Goal: Book appointment/travel/reservation

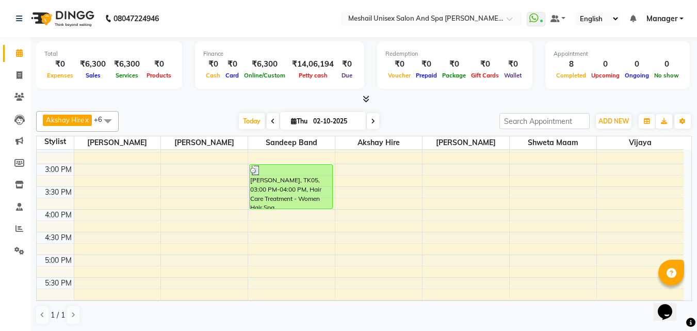
scroll to position [310, 0]
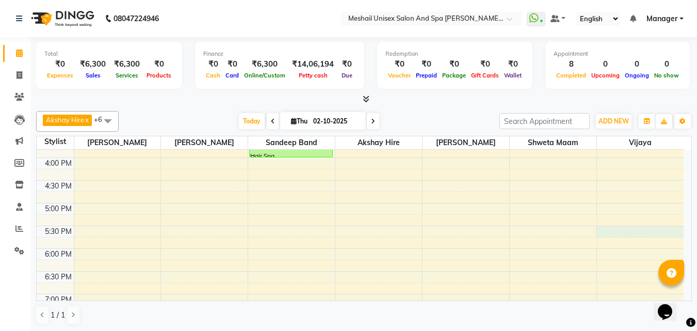
click at [608, 230] on div "9:00 AM 9:30 AM 10:00 AM 10:30 AM 11:00 AM 11:30 AM 12:00 PM 12:30 PM 1:00 PM 1…" at bounding box center [360, 135] width 647 height 590
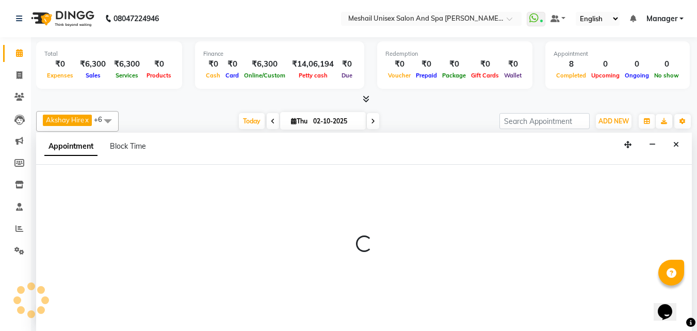
scroll to position [1, 0]
select select "86543"
select select "1050"
select select "tentative"
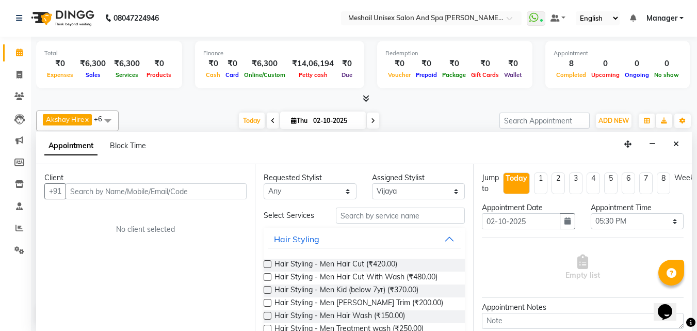
click at [218, 198] on input "text" at bounding box center [156, 191] width 181 height 16
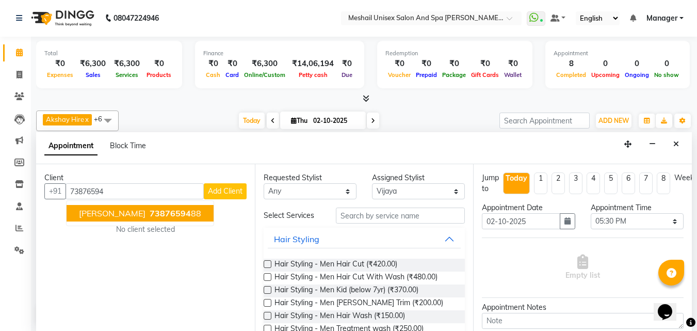
click at [93, 217] on span "[PERSON_NAME]" at bounding box center [112, 213] width 67 height 10
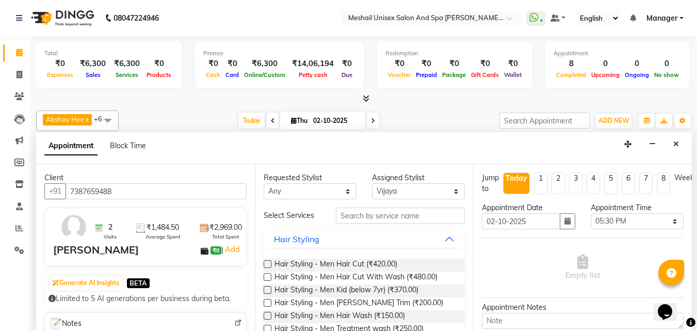
type input "7387659488"
click at [371, 221] on input "text" at bounding box center [400, 215] width 129 height 16
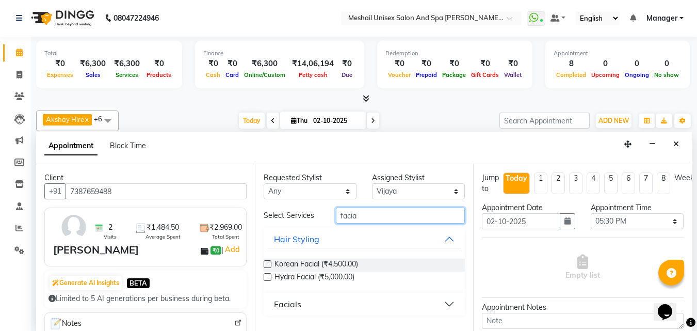
type input "facia"
click at [319, 309] on button "Facials" at bounding box center [364, 304] width 193 height 19
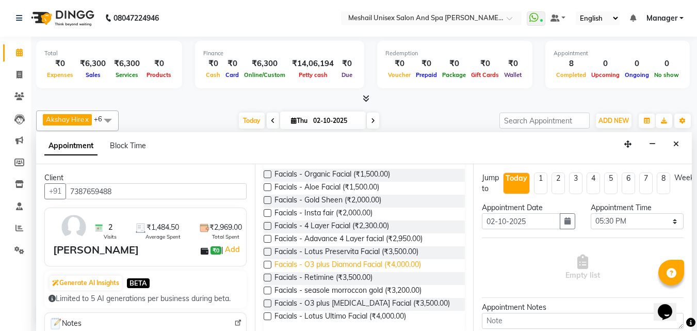
scroll to position [164, 0]
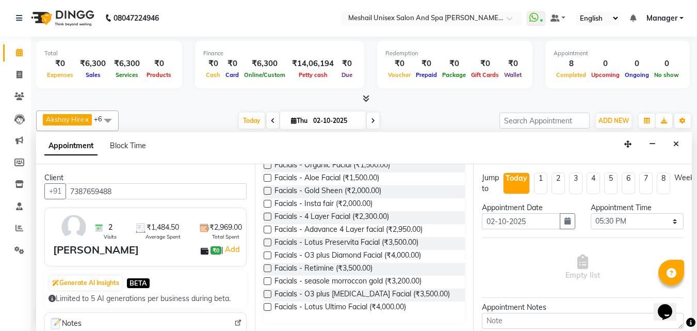
click at [265, 295] on label at bounding box center [268, 294] width 8 height 8
click at [265, 295] on input "checkbox" at bounding box center [267, 294] width 7 height 7
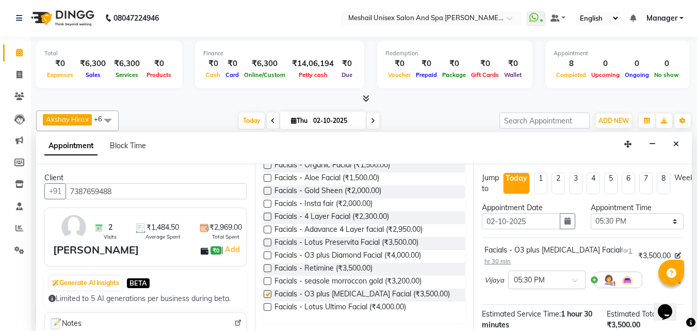
checkbox input "false"
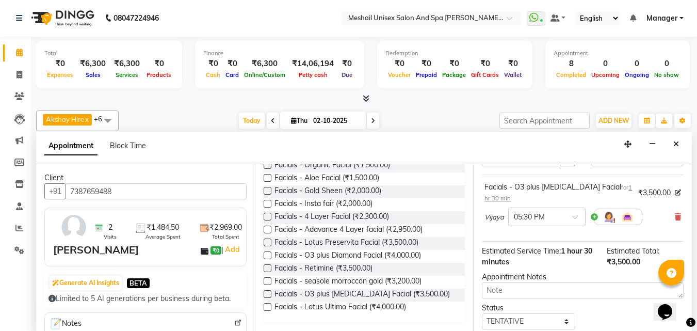
scroll to position [134, 0]
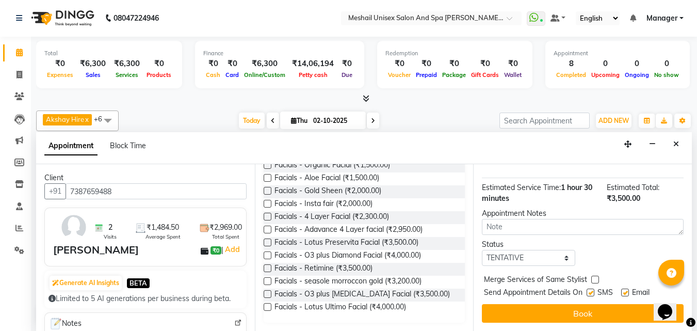
click at [589, 288] on label at bounding box center [591, 292] width 8 height 8
click at [589, 290] on input "checkbox" at bounding box center [590, 293] width 7 height 7
checkbox input "false"
click at [629, 288] on label at bounding box center [625, 292] width 8 height 8
click at [628, 290] on input "checkbox" at bounding box center [624, 293] width 7 height 7
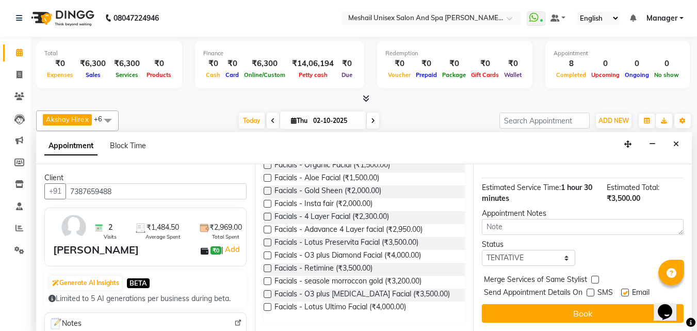
checkbox input "false"
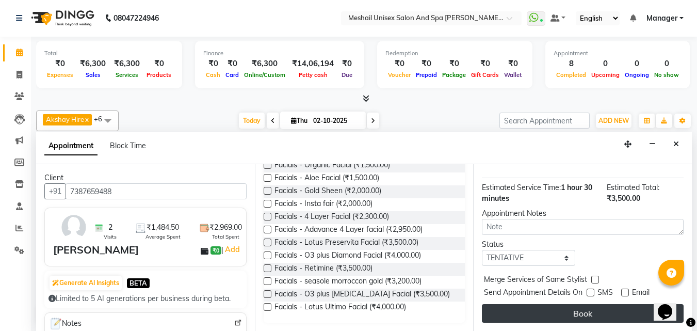
click at [624, 304] on button "Book" at bounding box center [583, 313] width 202 height 19
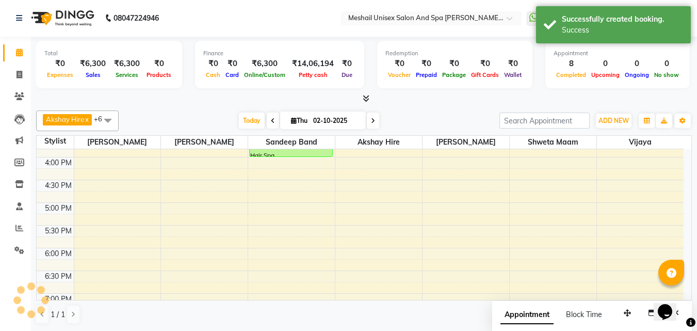
scroll to position [0, 0]
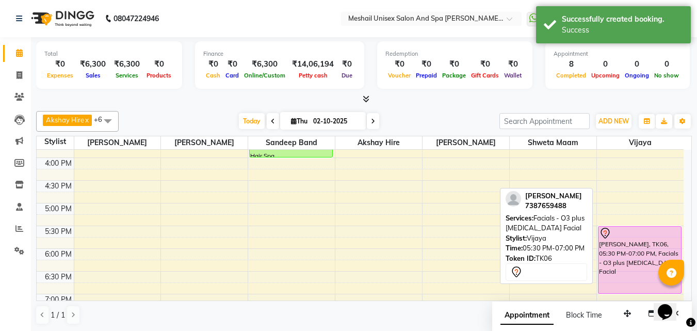
click at [659, 245] on div "[PERSON_NAME], TK06, 05:30 PM-07:00 PM, Facials - O3 plus [MEDICAL_DATA] Facial" at bounding box center [639, 259] width 83 height 67
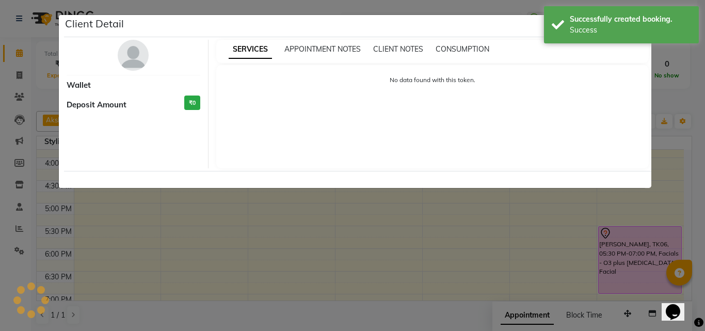
select select "7"
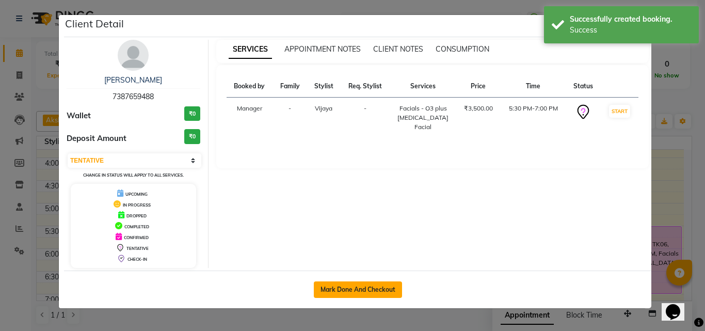
click at [360, 288] on button "Mark Done And Checkout" at bounding box center [358, 289] width 88 height 17
select select "service"
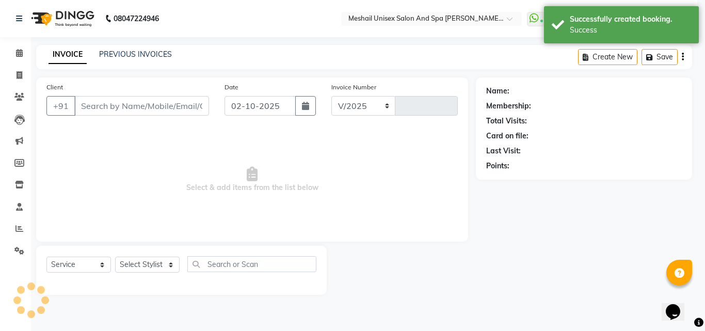
select select "6713"
type input "2885"
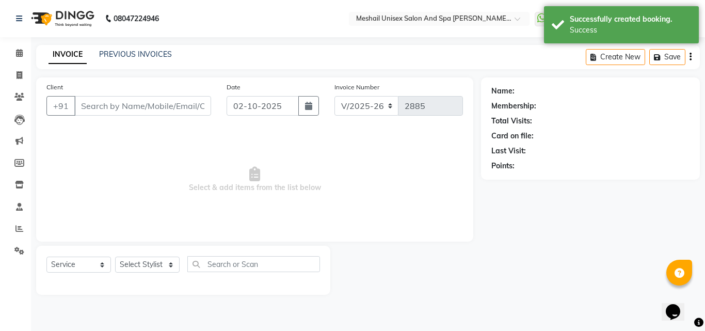
type input "7387659488"
select select "86543"
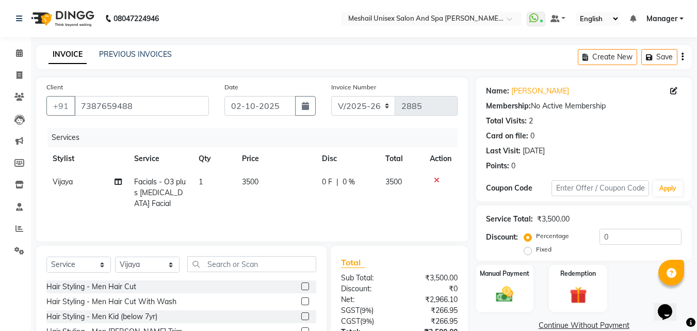
scroll to position [83, 0]
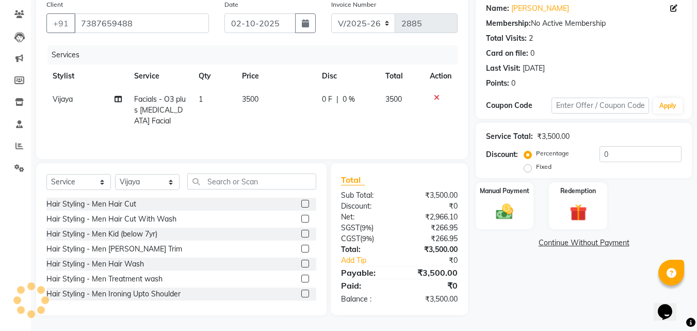
click at [430, 257] on div "₹0" at bounding box center [438, 260] width 55 height 11
click at [499, 214] on img at bounding box center [504, 211] width 29 height 21
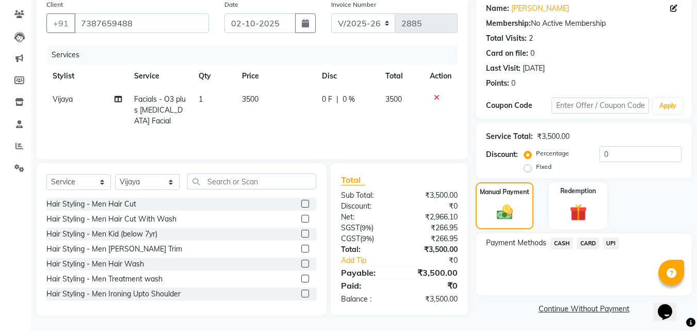
click at [615, 245] on span "UPI" at bounding box center [611, 243] width 16 height 12
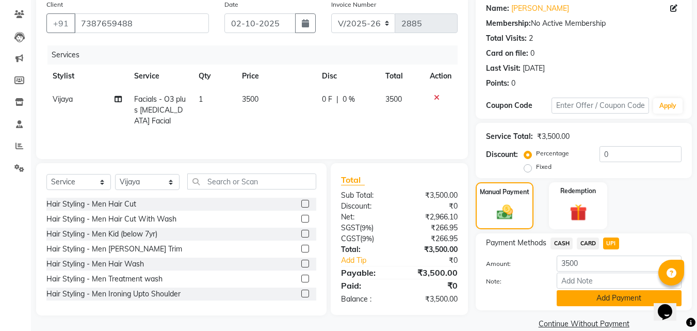
click at [613, 299] on button "Add Payment" at bounding box center [619, 298] width 125 height 16
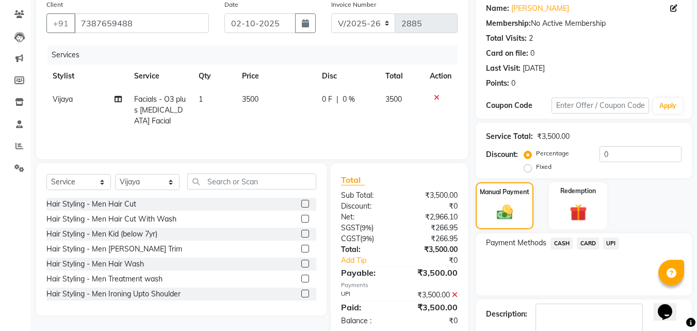
scroll to position [142, 0]
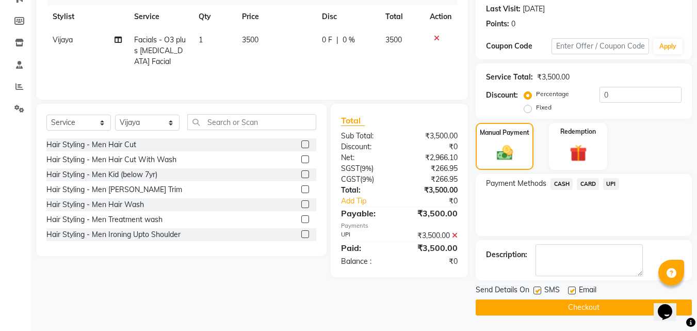
click at [538, 289] on label at bounding box center [537, 290] width 8 height 8
click at [538, 289] on input "checkbox" at bounding box center [536, 290] width 7 height 7
checkbox input "false"
click at [572, 291] on label at bounding box center [572, 290] width 8 height 8
click at [572, 291] on input "checkbox" at bounding box center [571, 290] width 7 height 7
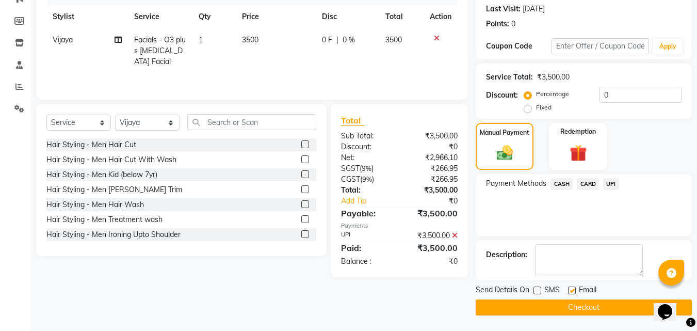
checkbox input "false"
click at [556, 307] on button "Checkout" at bounding box center [584, 307] width 216 height 16
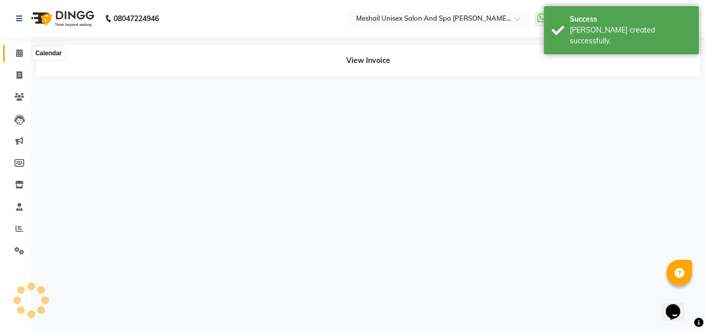
click at [21, 52] on icon at bounding box center [19, 53] width 7 height 8
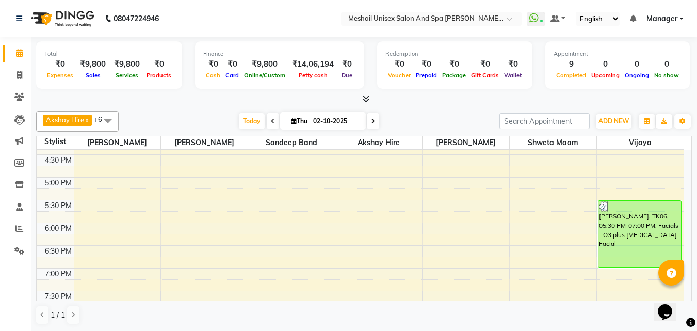
scroll to position [387, 0]
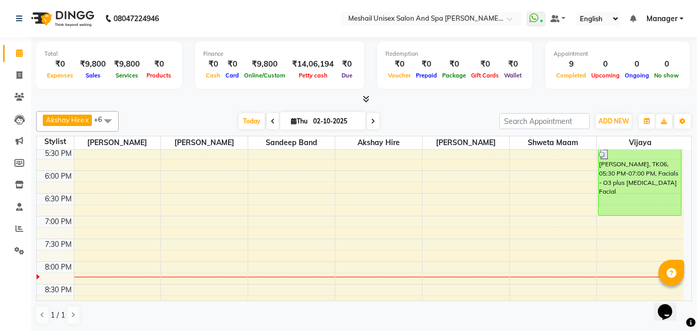
click at [284, 269] on div "9:00 AM 9:30 AM 10:00 AM 10:30 AM 11:00 AM 11:30 AM 12:00 PM 12:30 PM 1:00 PM 1…" at bounding box center [360, 57] width 647 height 590
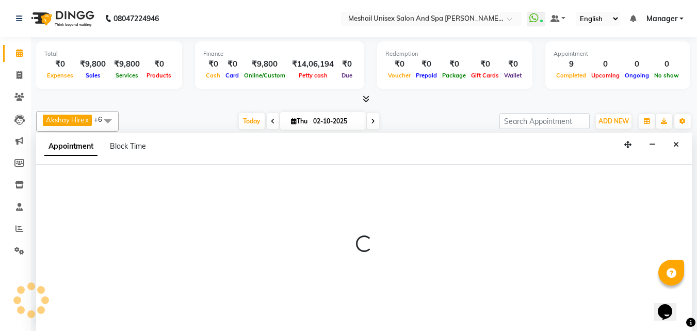
select select "52968"
select select "tentative"
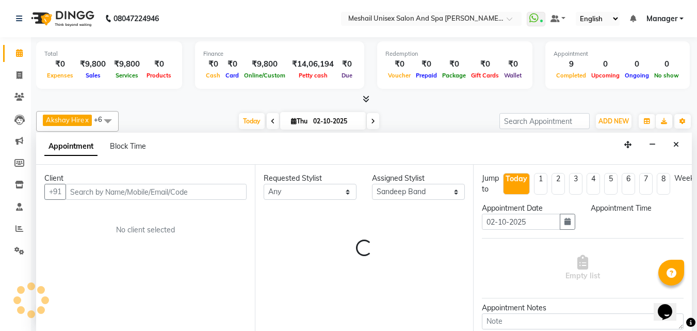
scroll to position [1, 0]
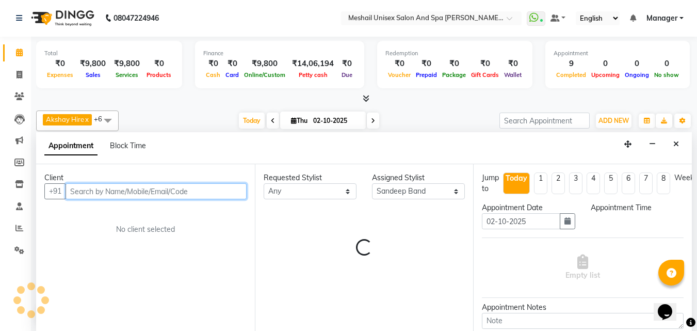
select select "1200"
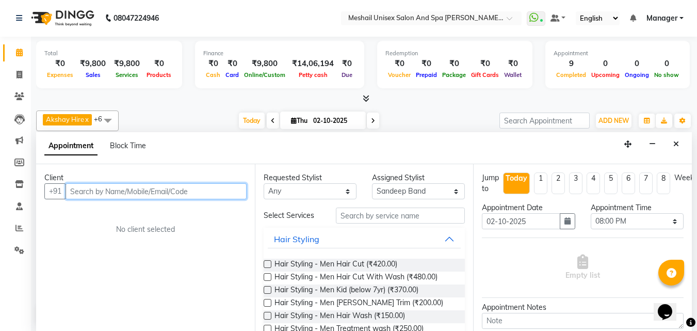
click at [188, 198] on input "text" at bounding box center [156, 191] width 181 height 16
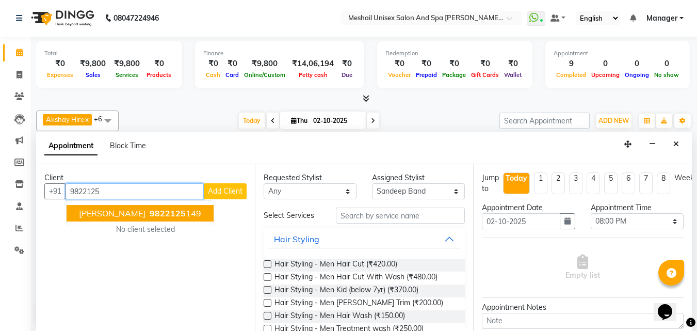
click at [198, 215] on ngb-highlight "9822125 149" at bounding box center [175, 213] width 54 height 10
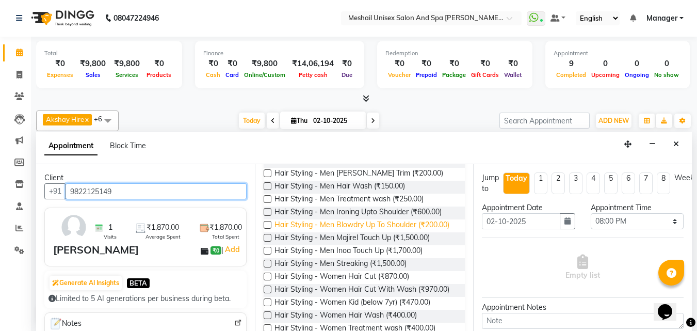
scroll to position [155, 0]
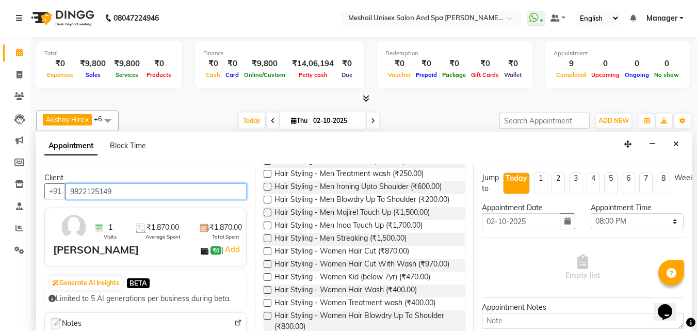
type input "9822125149"
click at [269, 268] on div "Hair Styling - Women Hair Cut With Wash (₹970.00)" at bounding box center [365, 264] width 202 height 13
click at [267, 268] on label at bounding box center [268, 264] width 8 height 8
click at [267, 268] on input "checkbox" at bounding box center [267, 265] width 7 height 7
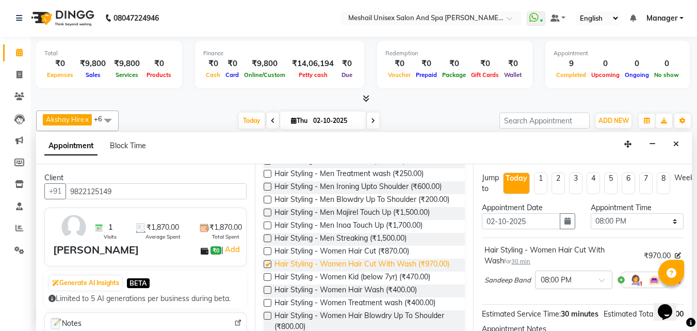
checkbox input "false"
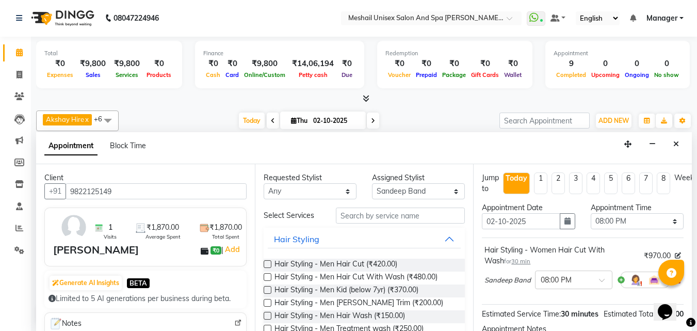
scroll to position [0, 0]
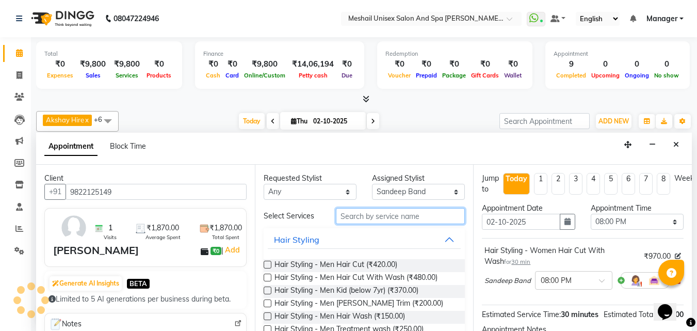
click at [372, 218] on input "text" at bounding box center [400, 216] width 129 height 16
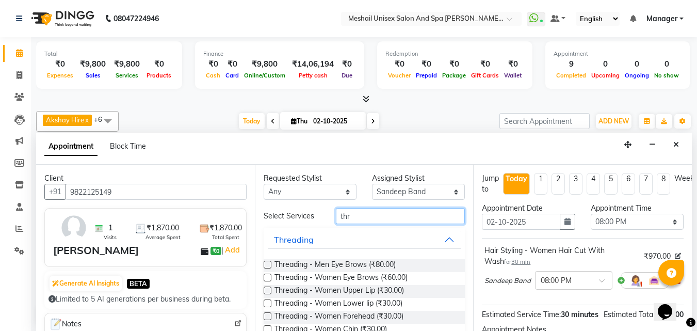
type input "thr"
click at [269, 276] on label at bounding box center [268, 277] width 8 height 8
click at [269, 276] on input "checkbox" at bounding box center [267, 278] width 7 height 7
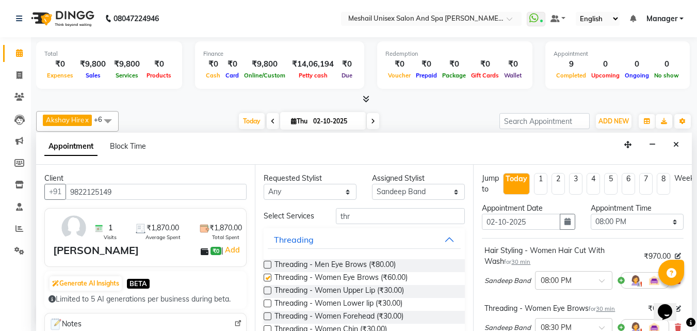
checkbox input "false"
click at [269, 291] on label at bounding box center [268, 290] width 8 height 8
click at [269, 291] on input "checkbox" at bounding box center [267, 291] width 7 height 7
checkbox input "false"
click at [372, 213] on input "thr" at bounding box center [400, 216] width 129 height 16
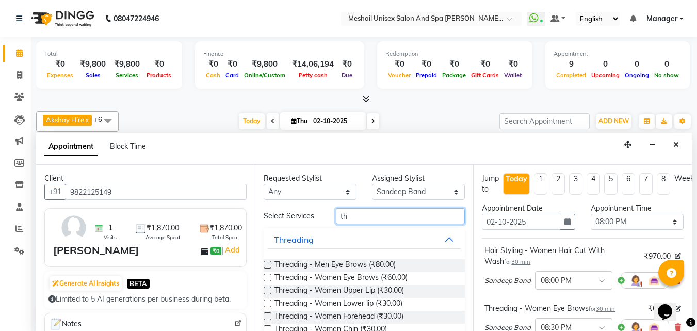
type input "t"
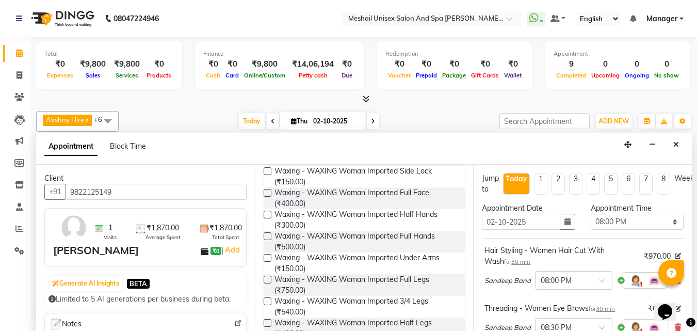
scroll to position [825, 0]
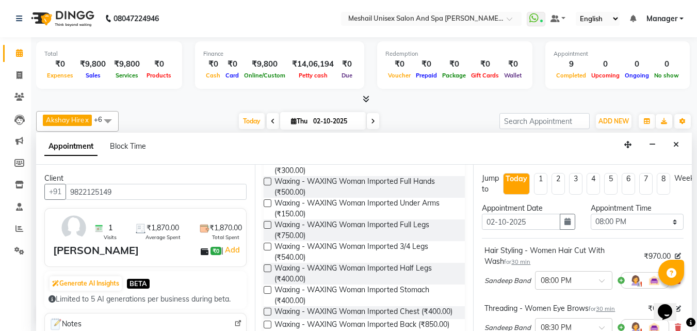
type input "waxing"
click at [269, 107] on label at bounding box center [268, 104] width 8 height 8
click at [269, 108] on input "checkbox" at bounding box center [267, 104] width 7 height 7
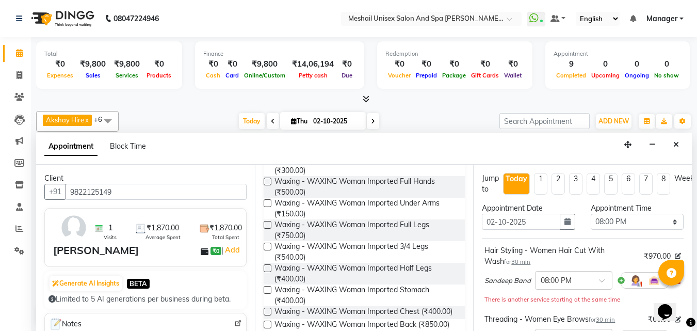
checkbox input "false"
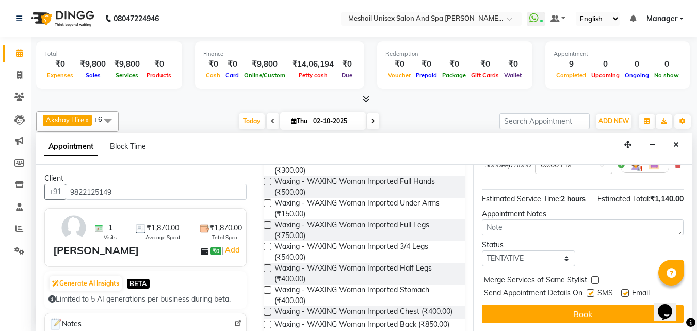
scroll to position [303, 0]
click at [592, 289] on label at bounding box center [591, 293] width 8 height 8
click at [592, 290] on input "checkbox" at bounding box center [590, 293] width 7 height 7
checkbox input "false"
drag, startPoint x: 625, startPoint y: 283, endPoint x: 617, endPoint y: 291, distance: 12.0
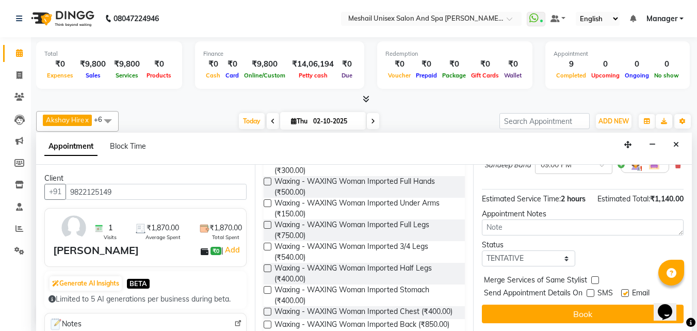
click at [625, 289] on label at bounding box center [625, 293] width 8 height 8
click at [625, 290] on input "checkbox" at bounding box center [624, 293] width 7 height 7
checkbox input "false"
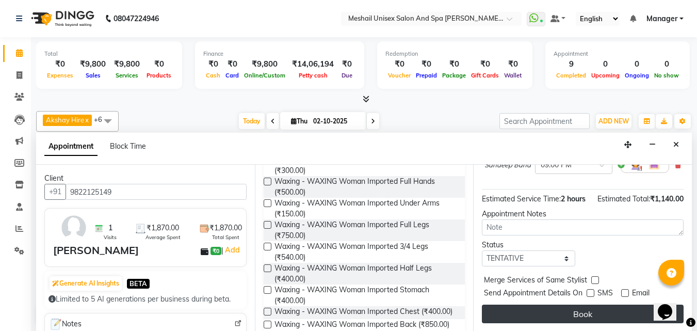
click at [612, 304] on button "Book" at bounding box center [583, 313] width 202 height 19
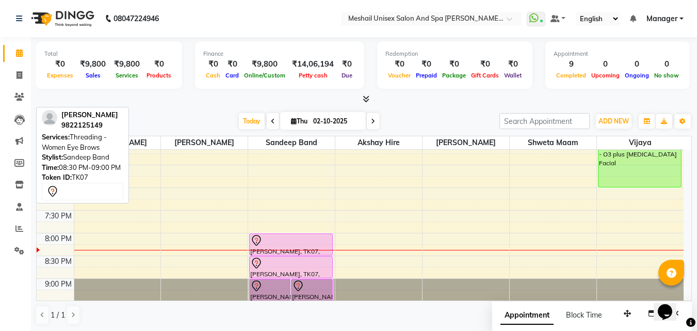
scroll to position [439, 0]
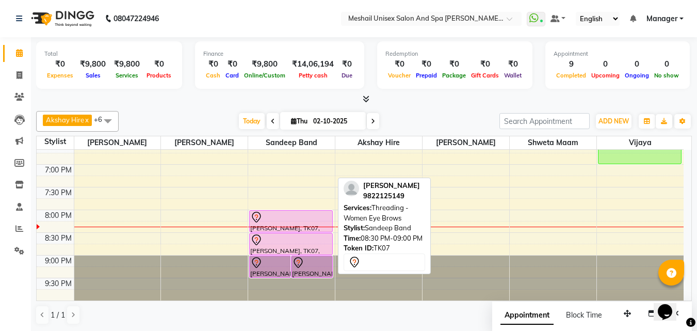
click at [288, 247] on div "[PERSON_NAME], TK07, 08:30 PM-09:00 PM, Threading - Women Eye Brows" at bounding box center [291, 243] width 83 height 21
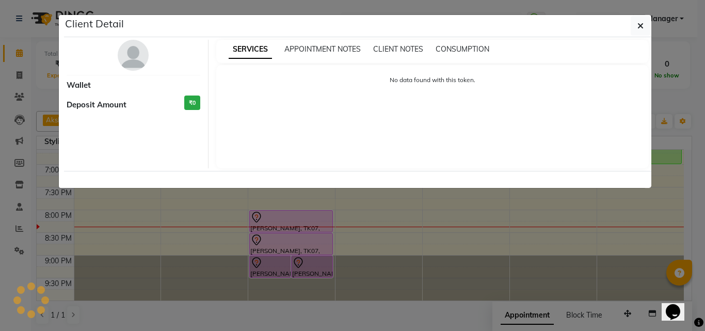
select select "7"
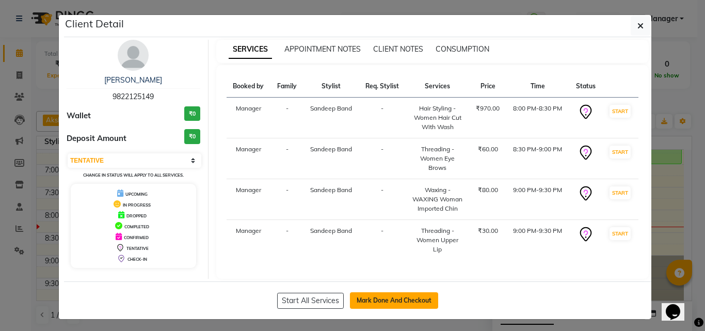
click at [373, 300] on button "Mark Done And Checkout" at bounding box center [394, 300] width 88 height 17
select select "service"
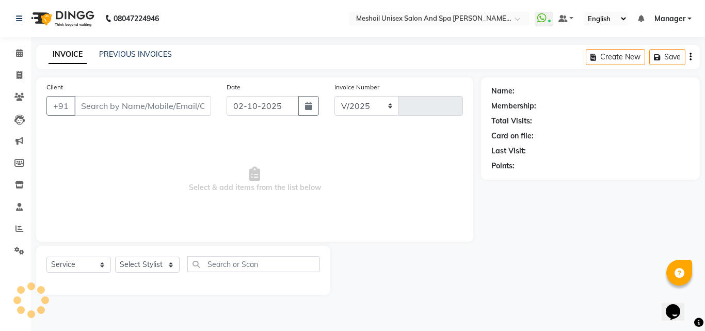
select select "6713"
type input "2886"
type input "9822125149"
select select "52968"
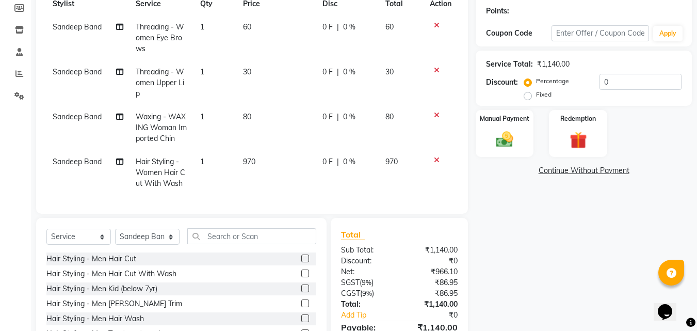
scroll to position [103, 0]
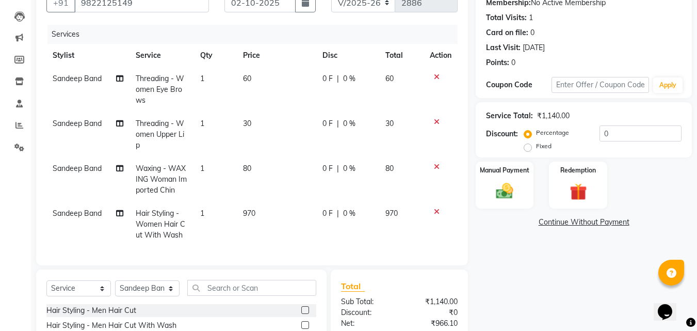
click at [75, 170] on span "Sandeep Band" at bounding box center [77, 168] width 49 height 9
select select "52968"
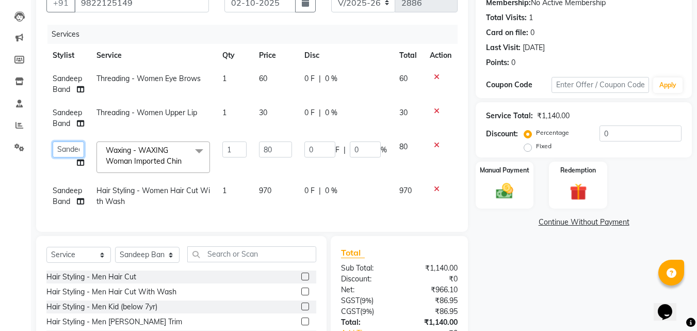
click at [75, 150] on select "Akshay Hire Manager Sandeep Band [PERSON_NAME] Shweta maam [PERSON_NAME] [PERSO…" at bounding box center [68, 149] width 31 height 16
select select "86543"
click at [69, 122] on span "Sandeep Band" at bounding box center [67, 118] width 29 height 20
select select "52968"
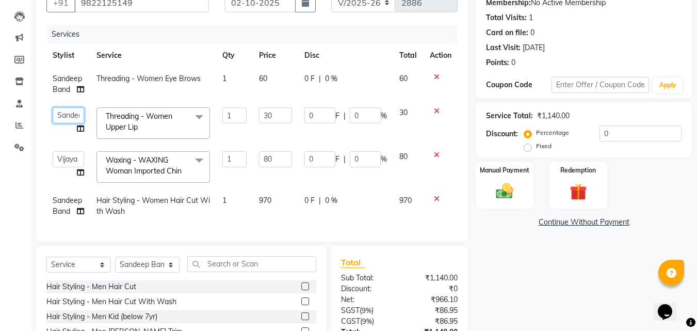
click at [69, 122] on select "Akshay Hire Manager Sandeep Band [PERSON_NAME] Shweta maam [PERSON_NAME] [PERSO…" at bounding box center [68, 115] width 31 height 16
select select "86543"
click at [62, 81] on span "Sandeep Band" at bounding box center [67, 84] width 29 height 20
select select "52968"
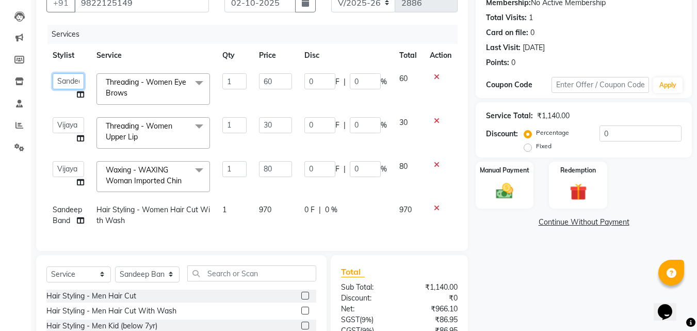
click at [62, 81] on select "Akshay Hire Manager Sandeep Band [PERSON_NAME] Shweta maam [PERSON_NAME] [PERSO…" at bounding box center [68, 81] width 31 height 16
select select "86543"
click at [270, 79] on input "60" at bounding box center [275, 81] width 33 height 16
type input "70"
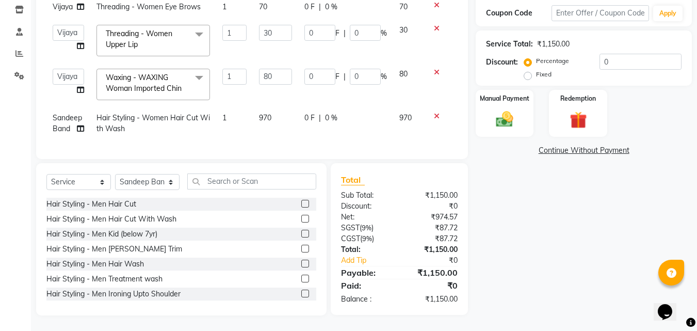
click at [415, 276] on div "₹1,150.00" at bounding box center [432, 272] width 66 height 12
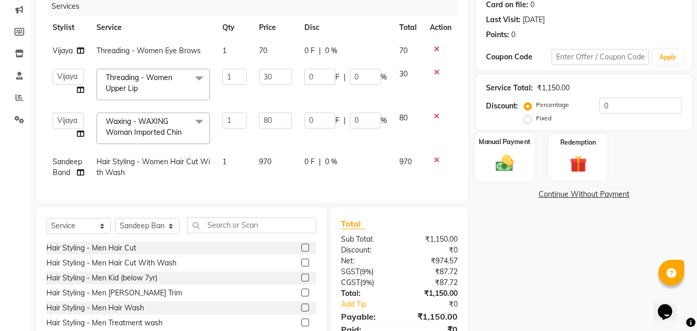
click at [507, 165] on img at bounding box center [504, 163] width 29 height 21
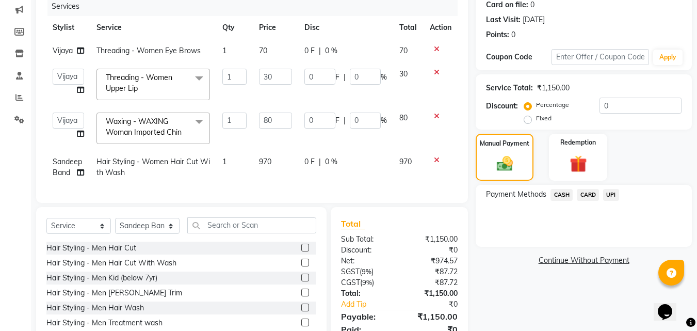
click at [617, 196] on span "UPI" at bounding box center [611, 195] width 16 height 12
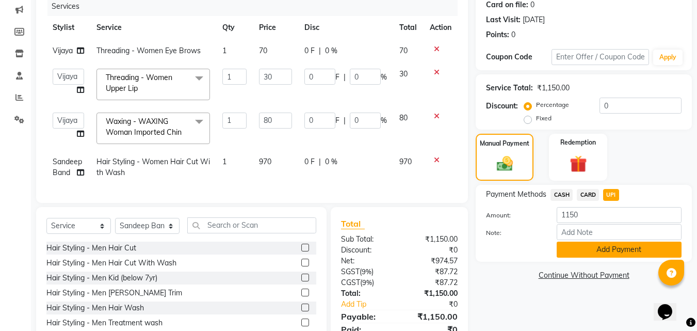
click at [611, 249] on button "Add Payment" at bounding box center [619, 249] width 125 height 16
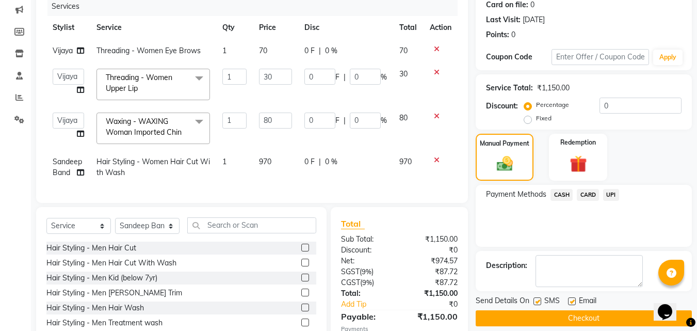
scroll to position [203, 0]
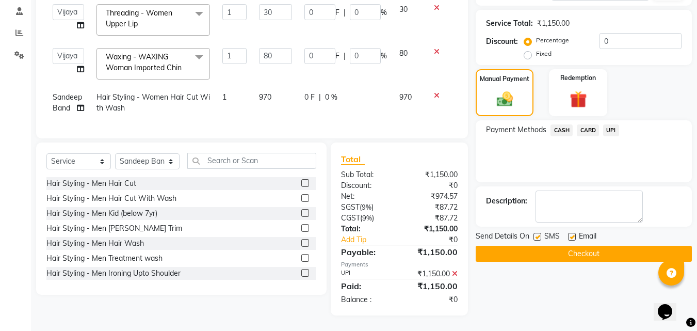
click at [537, 233] on label at bounding box center [537, 237] width 8 height 8
click at [537, 234] on input "checkbox" at bounding box center [536, 237] width 7 height 7
checkbox input "false"
click at [570, 233] on label at bounding box center [572, 237] width 8 height 8
click at [570, 234] on input "checkbox" at bounding box center [571, 237] width 7 height 7
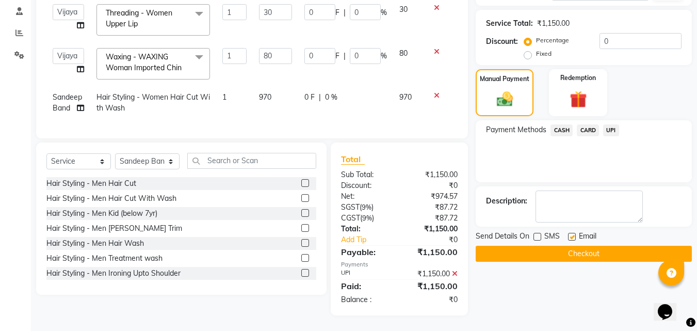
checkbox input "false"
click at [559, 249] on button "Checkout" at bounding box center [584, 254] width 216 height 16
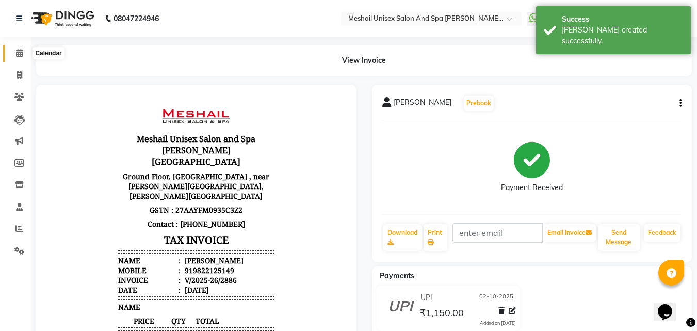
click at [19, 50] on icon at bounding box center [19, 53] width 7 height 8
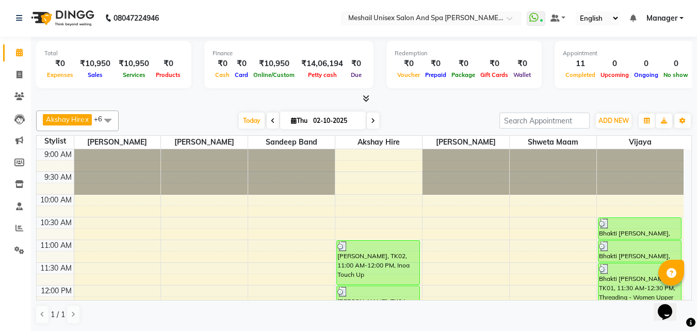
click at [368, 99] on icon at bounding box center [366, 98] width 7 height 8
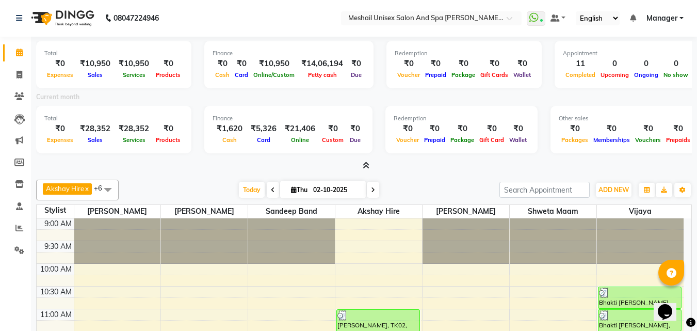
click at [366, 164] on icon at bounding box center [366, 165] width 7 height 8
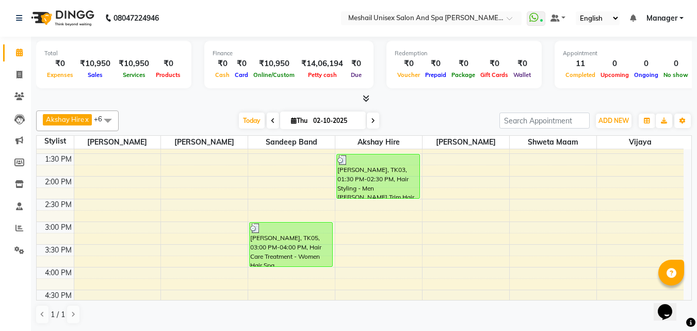
scroll to position [181, 0]
